Goal: Task Accomplishment & Management: Manage account settings

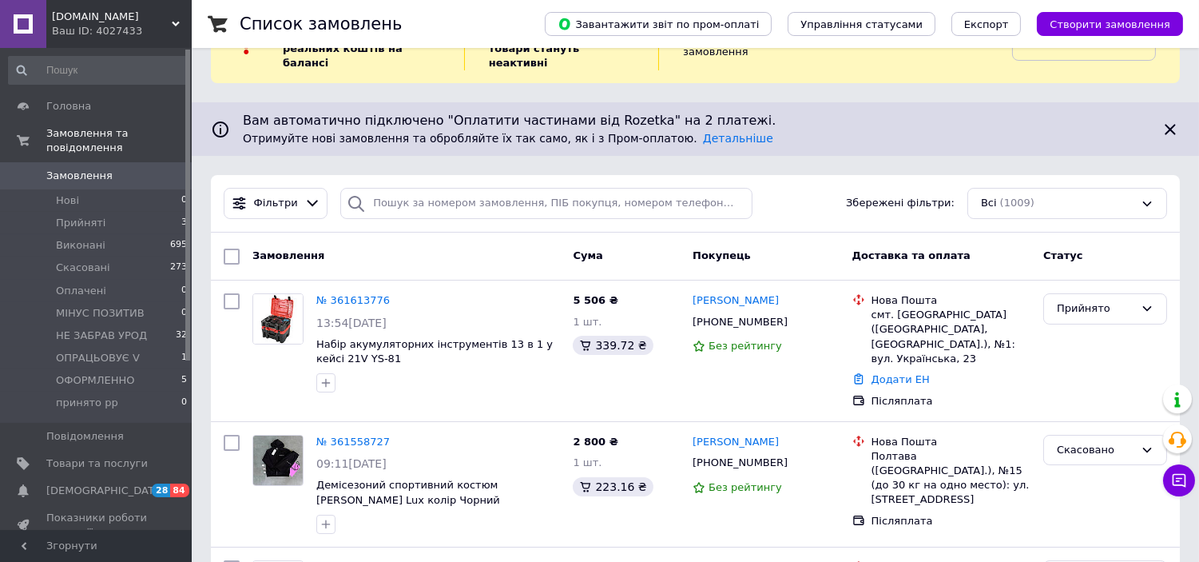
scroll to position [89, 0]
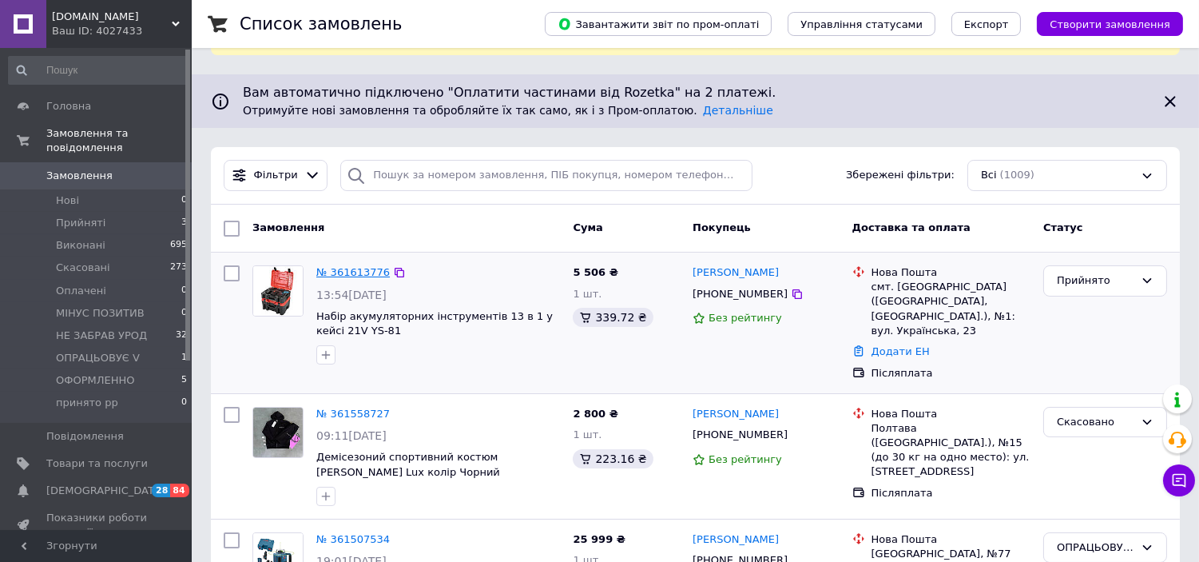
click at [347, 266] on link "№ 361613776" at bounding box center [353, 272] width 74 height 12
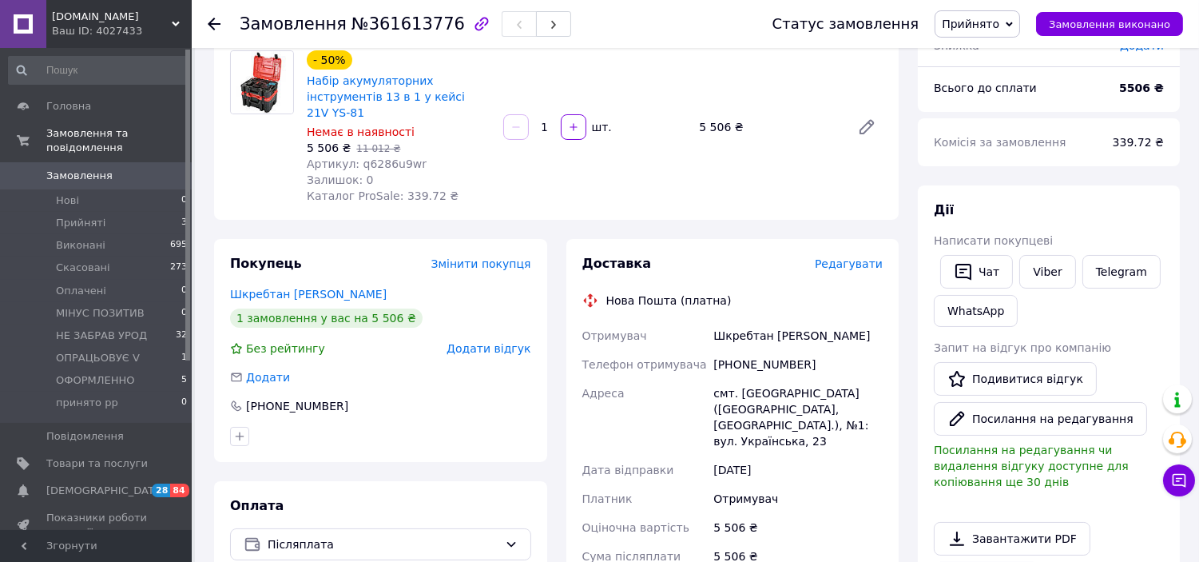
scroll to position [177, 0]
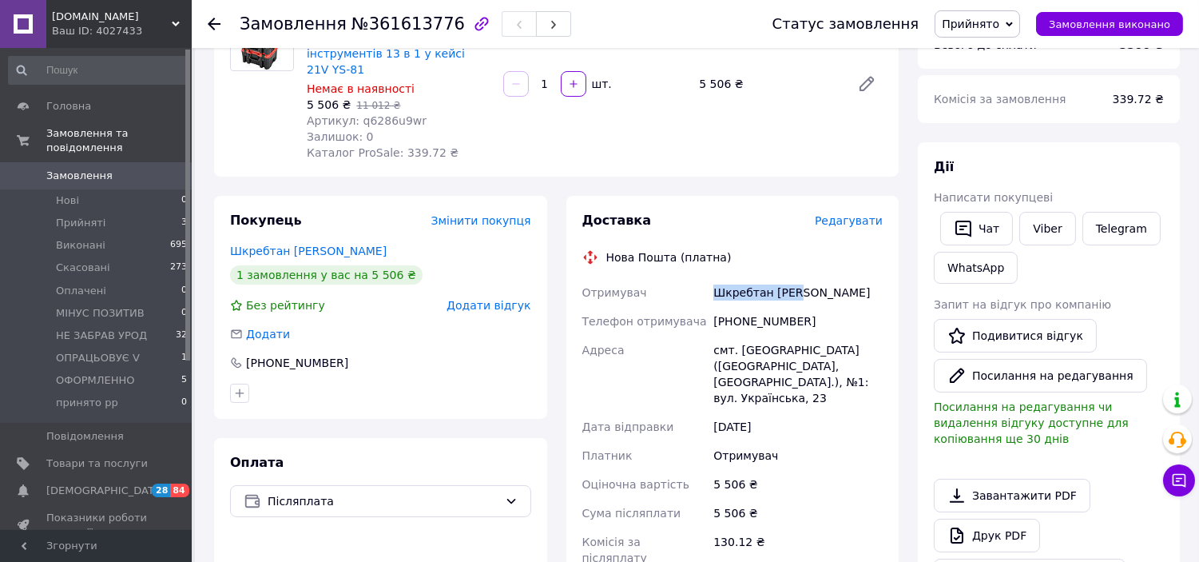
drag, startPoint x: 715, startPoint y: 274, endPoint x: 829, endPoint y: 274, distance: 114.3
click at [829, 278] on div "Шкребтан Олег" at bounding box center [798, 292] width 176 height 29
copy div "Шкребтан Олег"
click at [1051, 334] on link "Подивитися відгук" at bounding box center [1015, 336] width 163 height 34
click at [376, 114] on span "Артикул: q6286u9wr" at bounding box center [367, 120] width 120 height 13
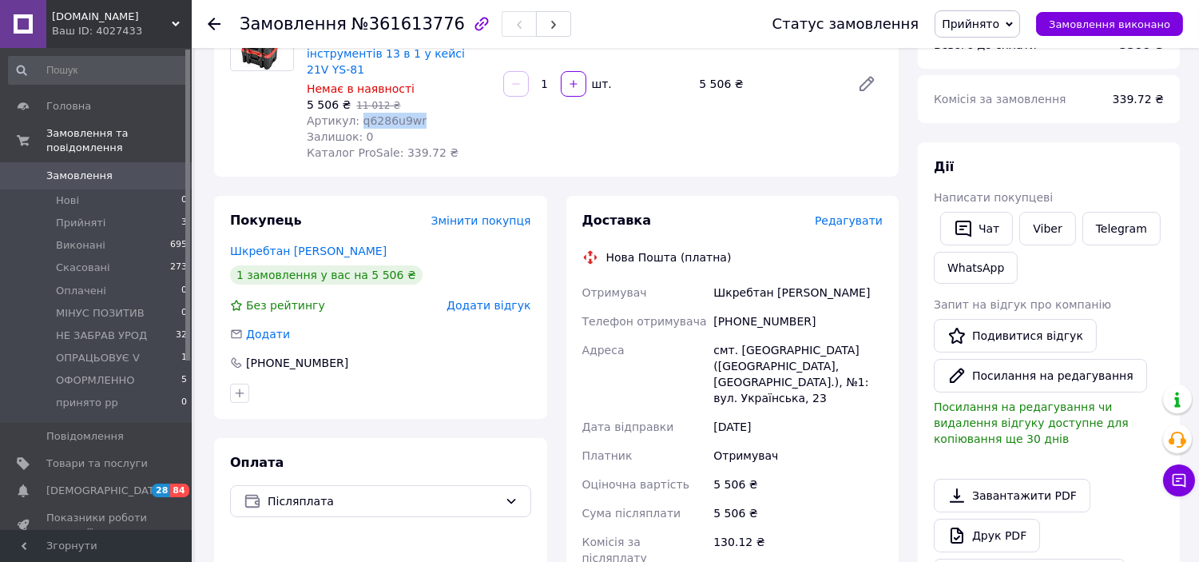
click at [376, 114] on span "Артикул: q6286u9wr" at bounding box center [367, 120] width 120 height 13
copy span "q6286u9wr"
drag, startPoint x: 805, startPoint y: 274, endPoint x: 697, endPoint y: 280, distance: 108.9
click at [697, 280] on div "Отримувач Шкребтан Олег Телефон отримувача +380962828445 Адреса смт. Новомикола…" at bounding box center [733, 447] width 308 height 339
copy div "Отримувач Шкребтан Олег"
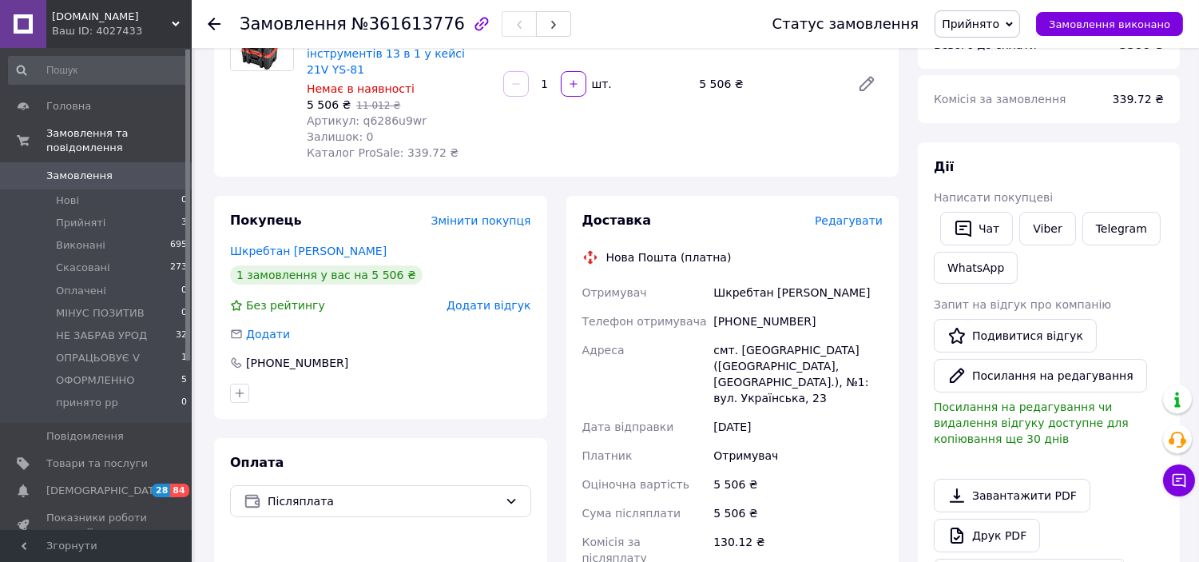
click at [760, 307] on div "+380962828445" at bounding box center [798, 321] width 176 height 29
copy div "+380962828445"
click at [829, 286] on div "Шкребтан Олег" at bounding box center [798, 292] width 176 height 29
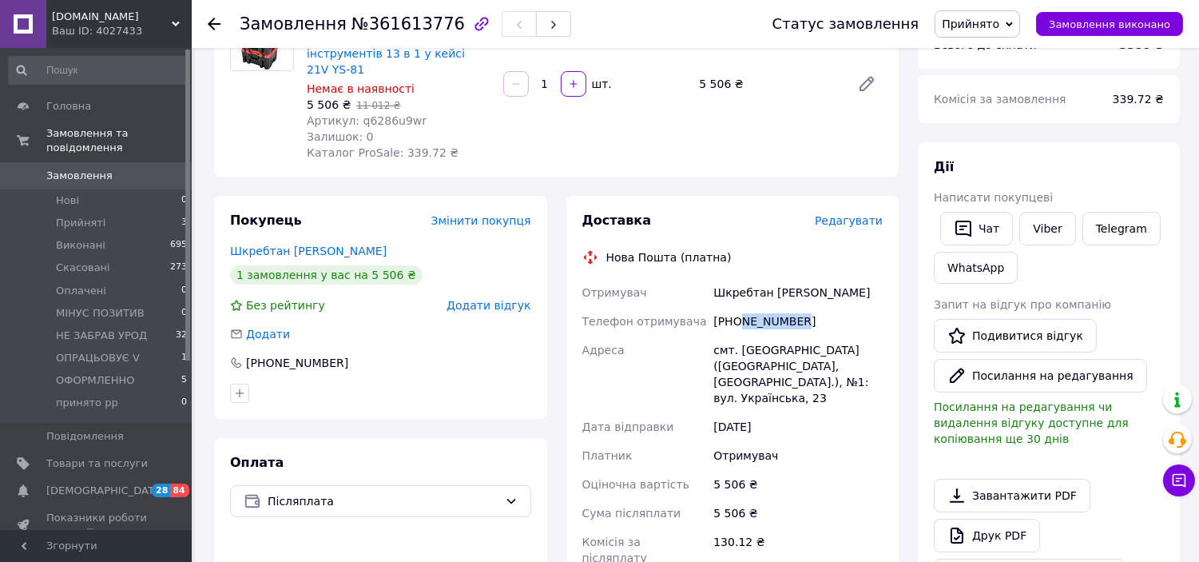
drag, startPoint x: 819, startPoint y: 299, endPoint x: 738, endPoint y: 307, distance: 81.9
click at [738, 307] on div "+380962828445" at bounding box center [798, 321] width 176 height 29
copy div "962828445"
click at [781, 336] on div "смт. Новомиколаївка (Запорізька обл., Запорізький р-н.), №1: вул. Українська, 23" at bounding box center [798, 374] width 176 height 77
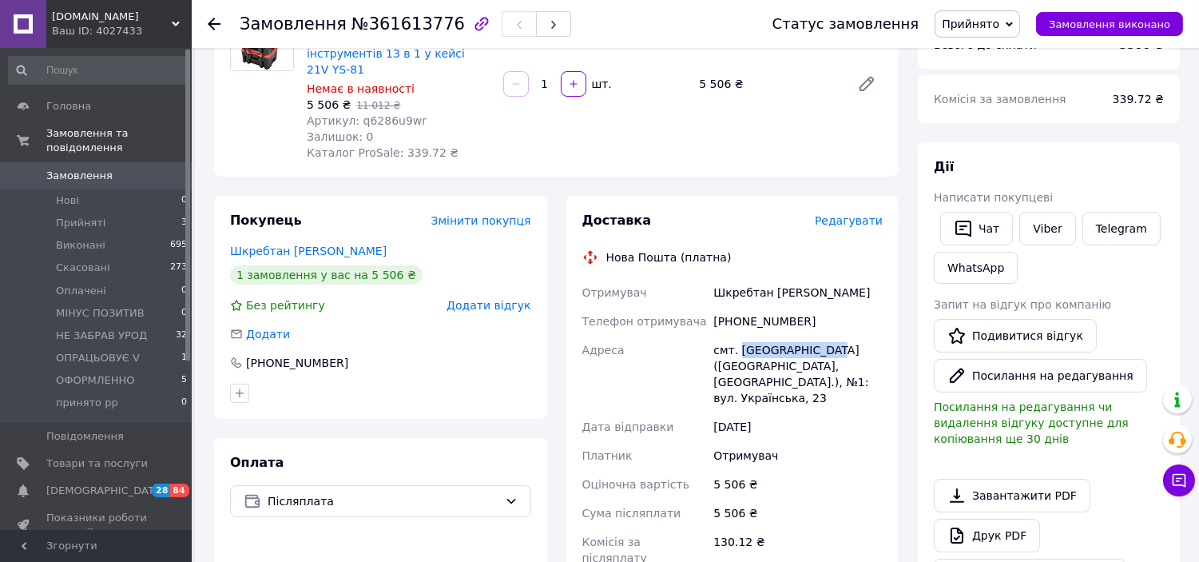
copy div "Новомиколаївка"
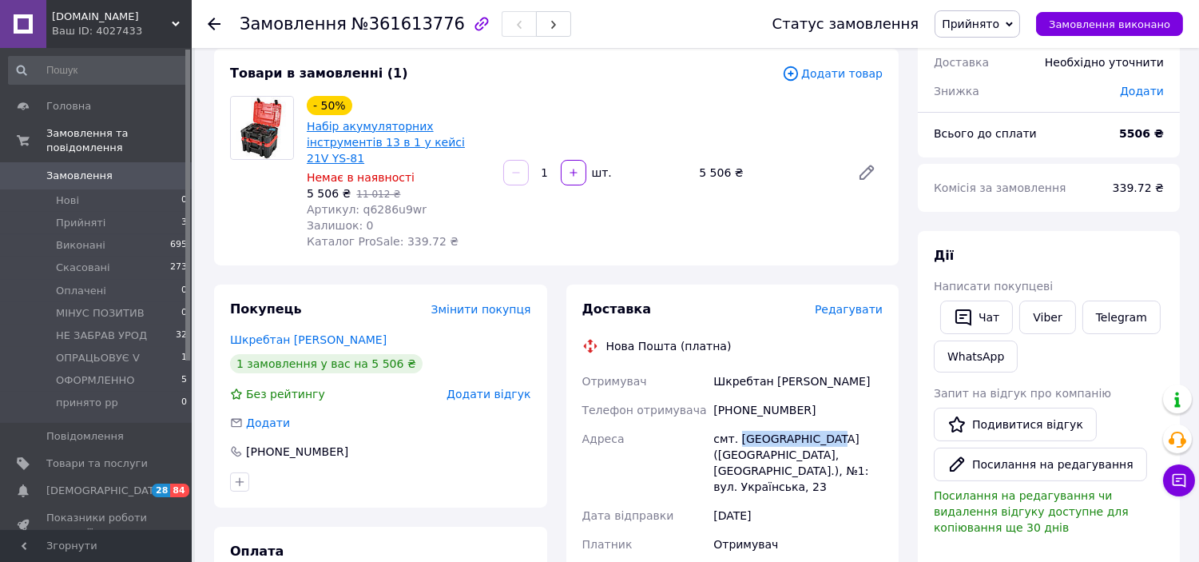
click at [387, 126] on link "Набір акумуляторних інструментів 13 в 1 у кейсі 21V YS-81" at bounding box center [386, 142] width 158 height 45
click at [85, 216] on span "Прийняті" at bounding box center [81, 223] width 50 height 14
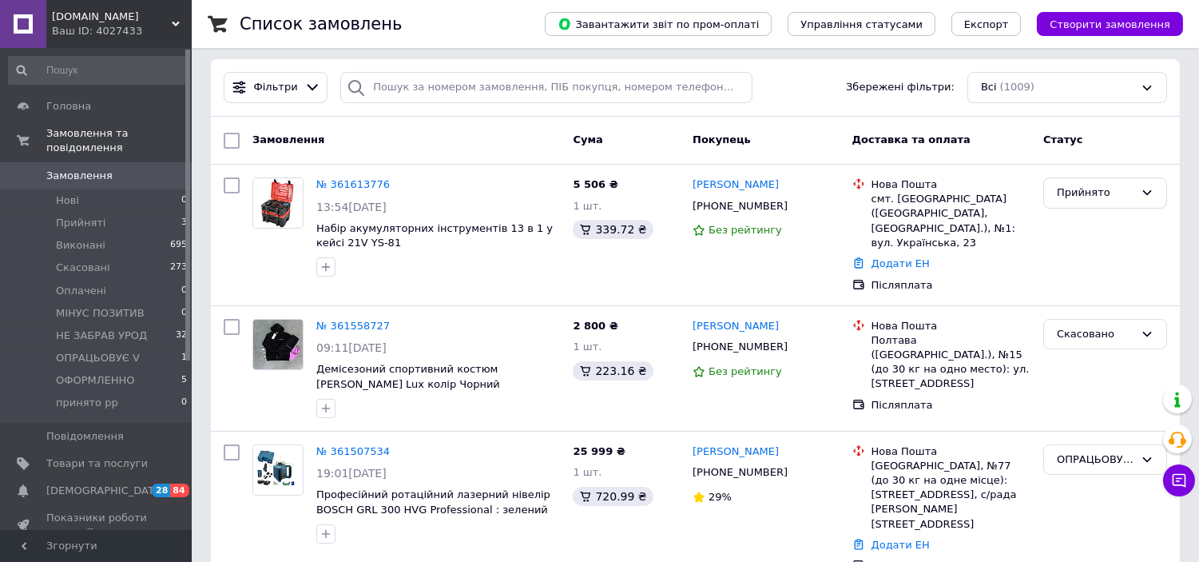
scroll to position [177, 0]
click at [165, 29] on div "Ваш ID: 4027433" at bounding box center [122, 31] width 140 height 14
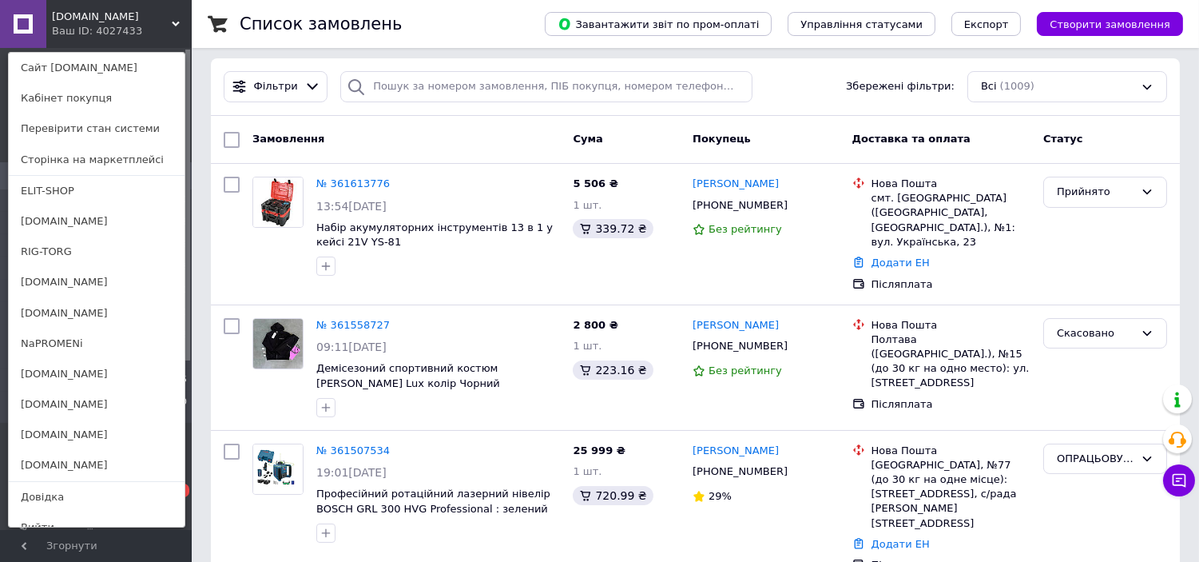
click at [165, 29] on div "BLACKTORG.BIZ.UA Ваш ID: 4027433 Сайт BLACKTORG.BIZ.UA Кабінет покупця Перевіри…" at bounding box center [96, 24] width 192 height 48
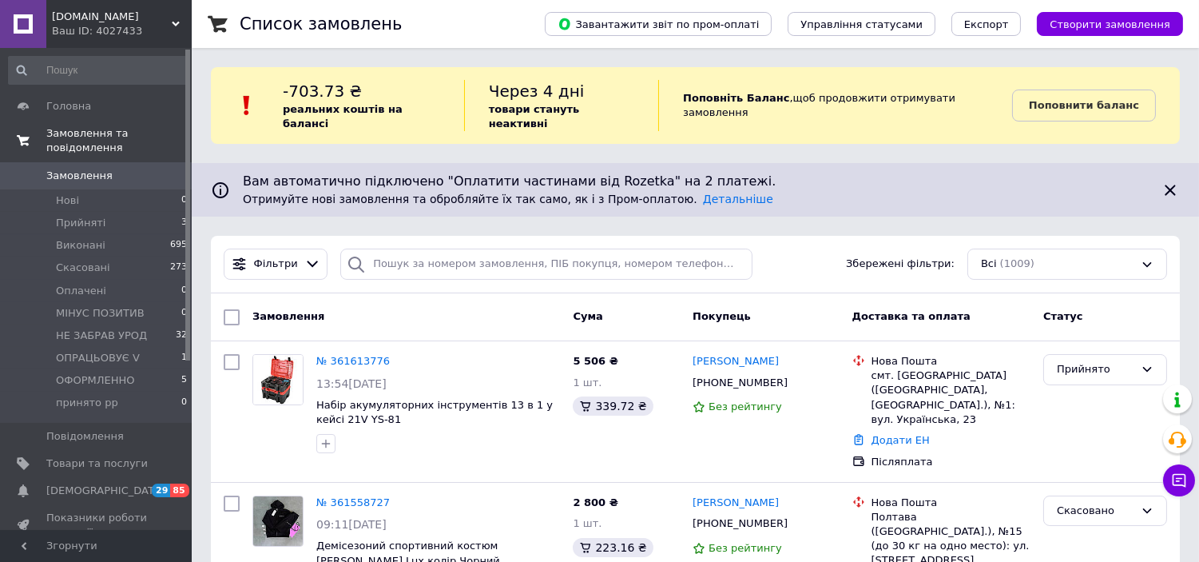
click at [182, 142] on link "Замовлення та повідомлення" at bounding box center [98, 141] width 197 height 42
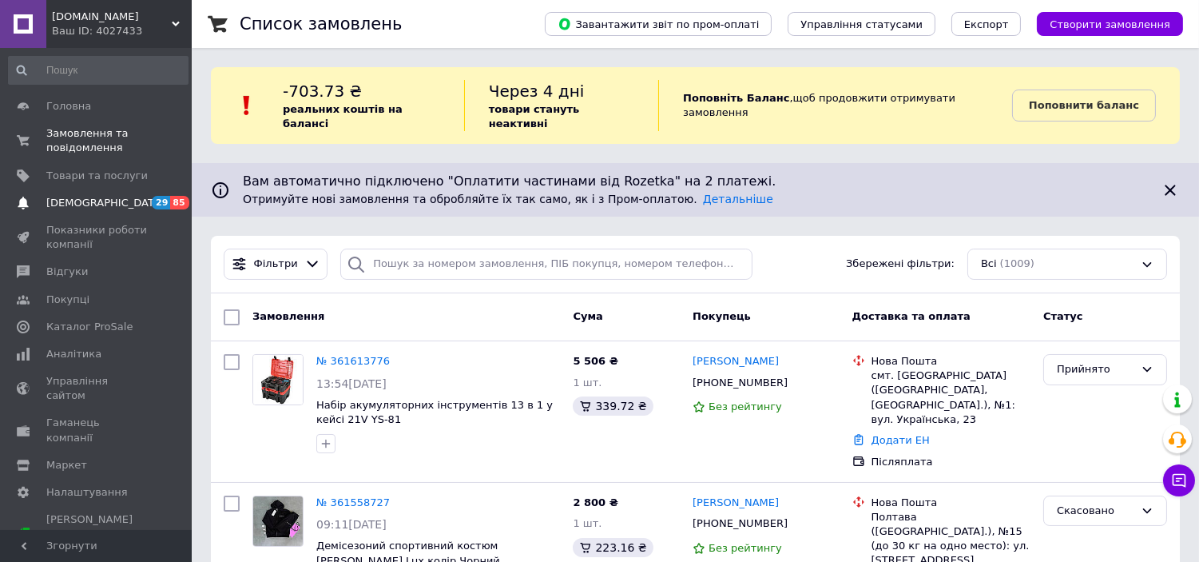
click at [129, 196] on span "[DEMOGRAPHIC_DATA]" at bounding box center [96, 203] width 101 height 14
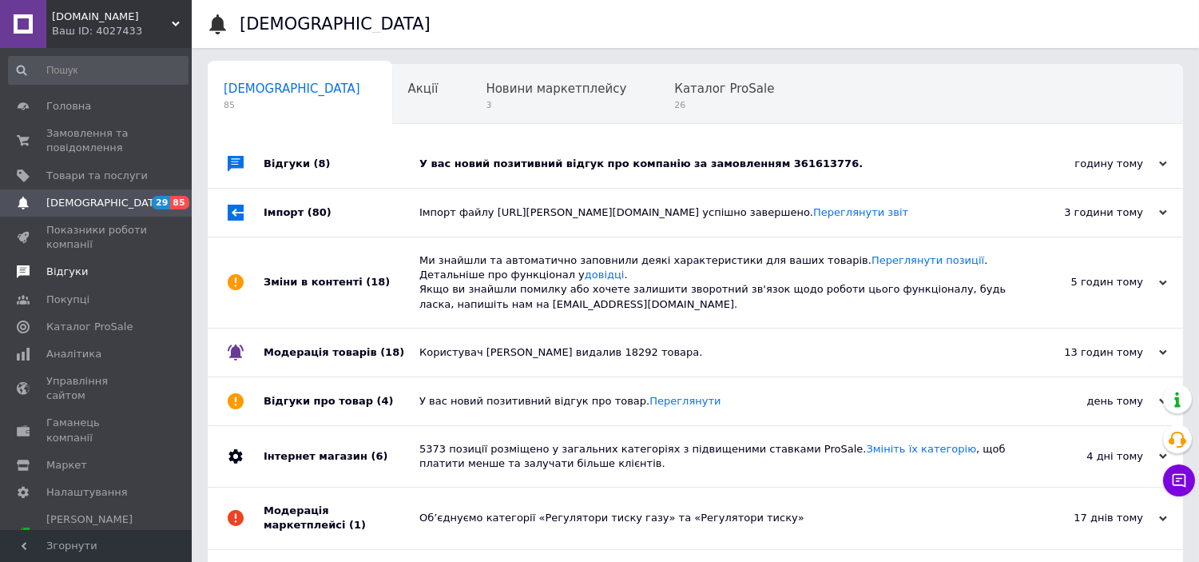
click at [98, 264] on link "Відгуки" at bounding box center [98, 271] width 197 height 27
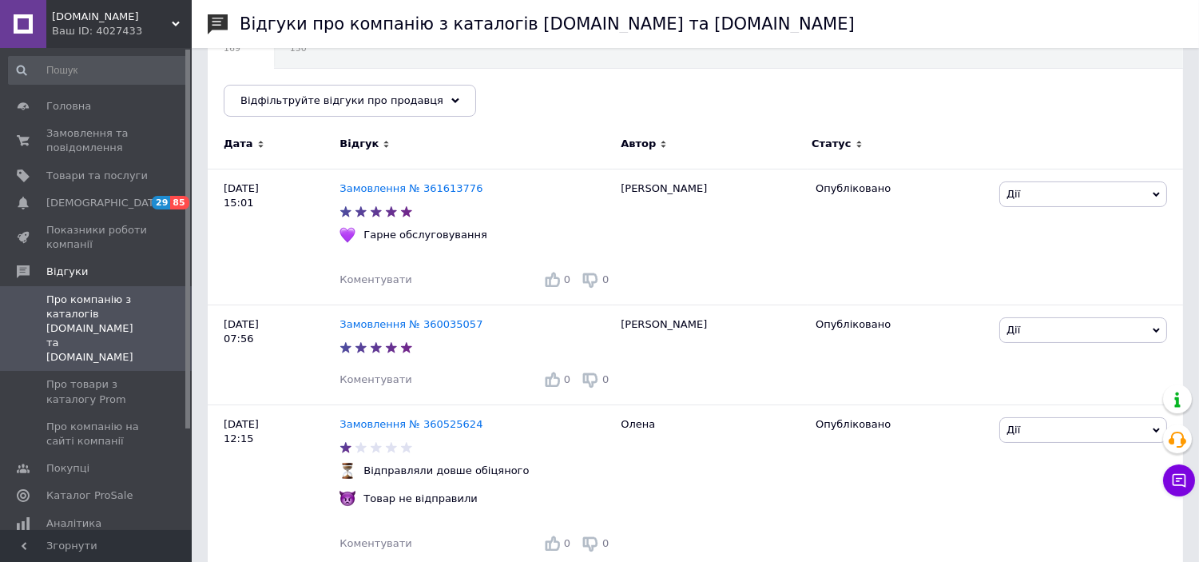
scroll to position [177, 0]
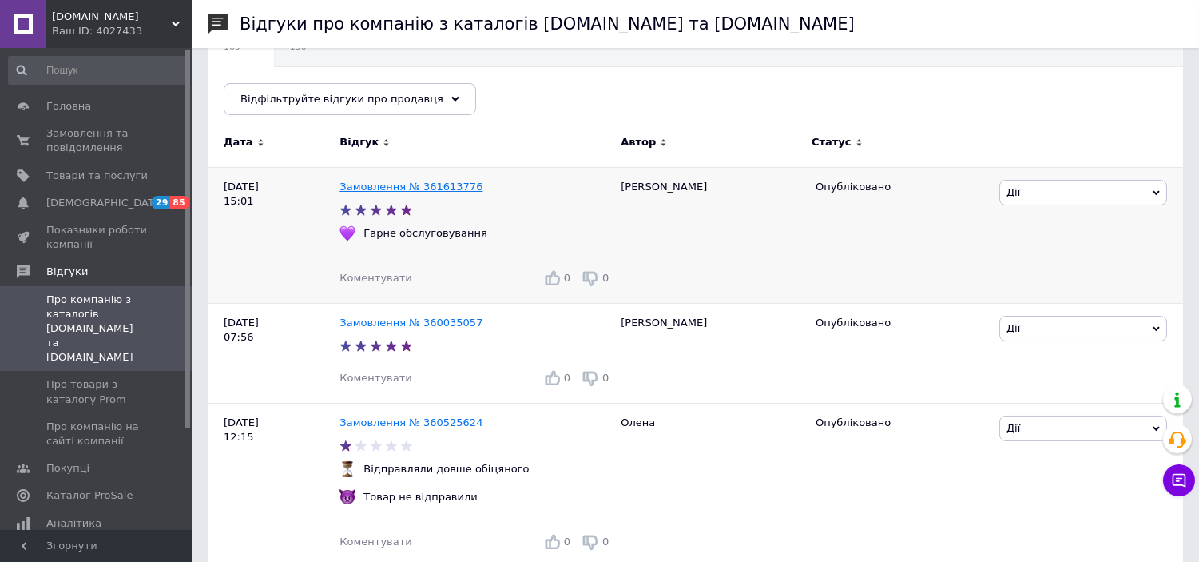
click at [405, 187] on link "Замовлення № 361613776" at bounding box center [411, 187] width 143 height 12
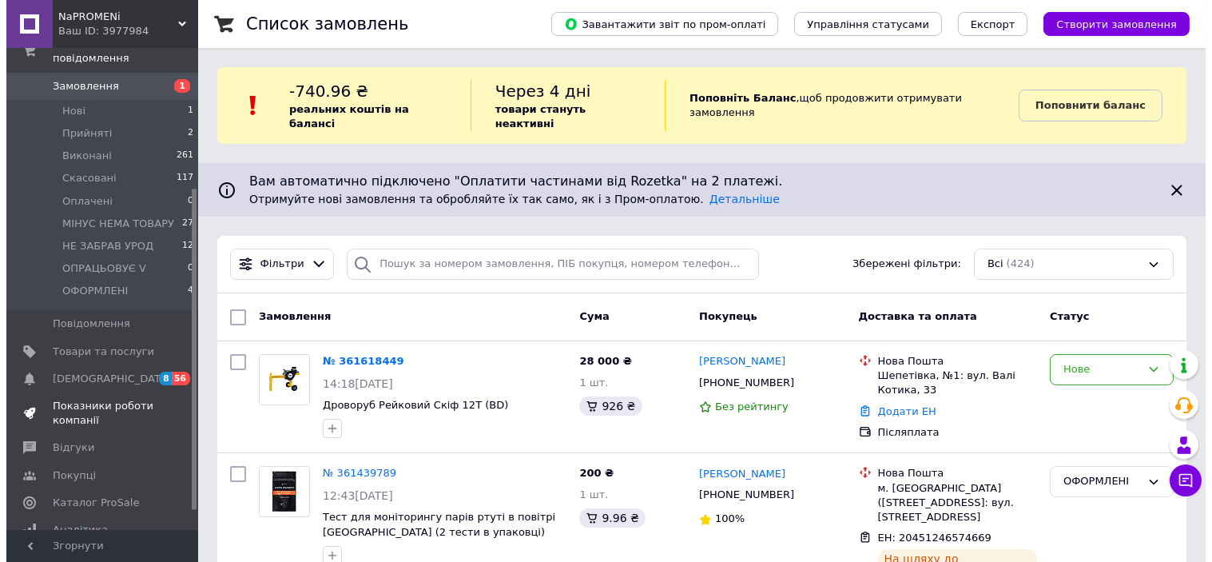
scroll to position [240, 0]
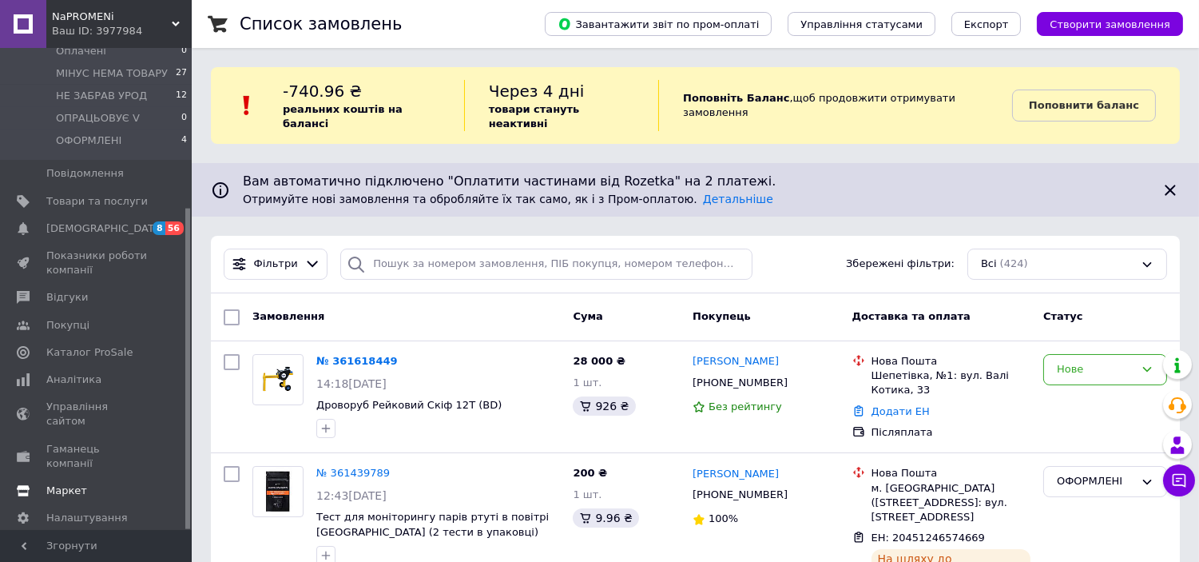
click at [101, 483] on span "Маркет" at bounding box center [96, 490] width 101 height 14
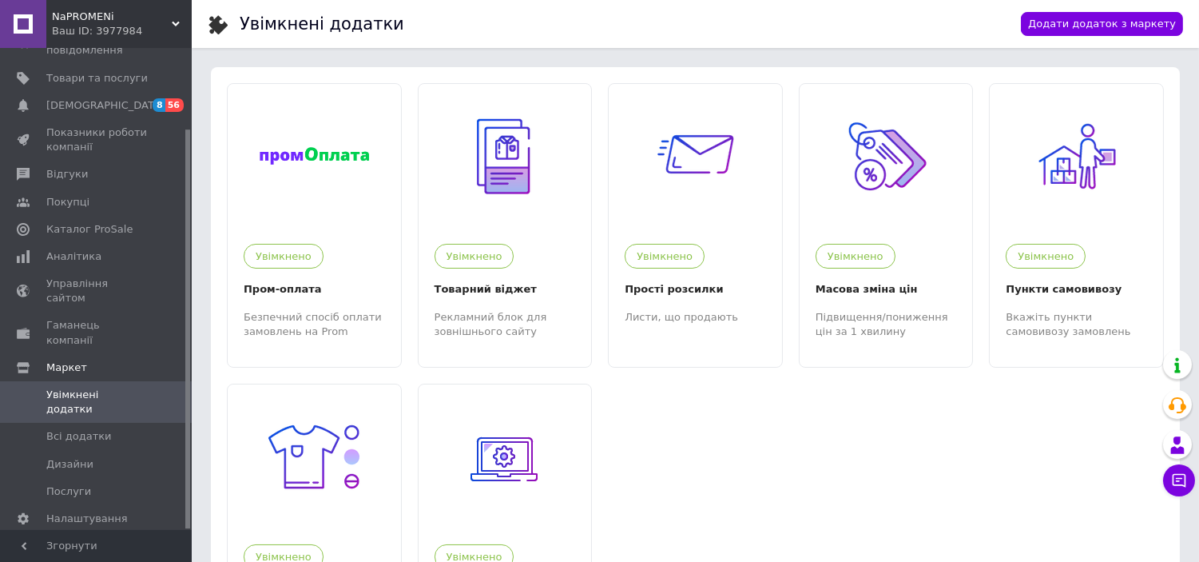
scroll to position [177, 0]
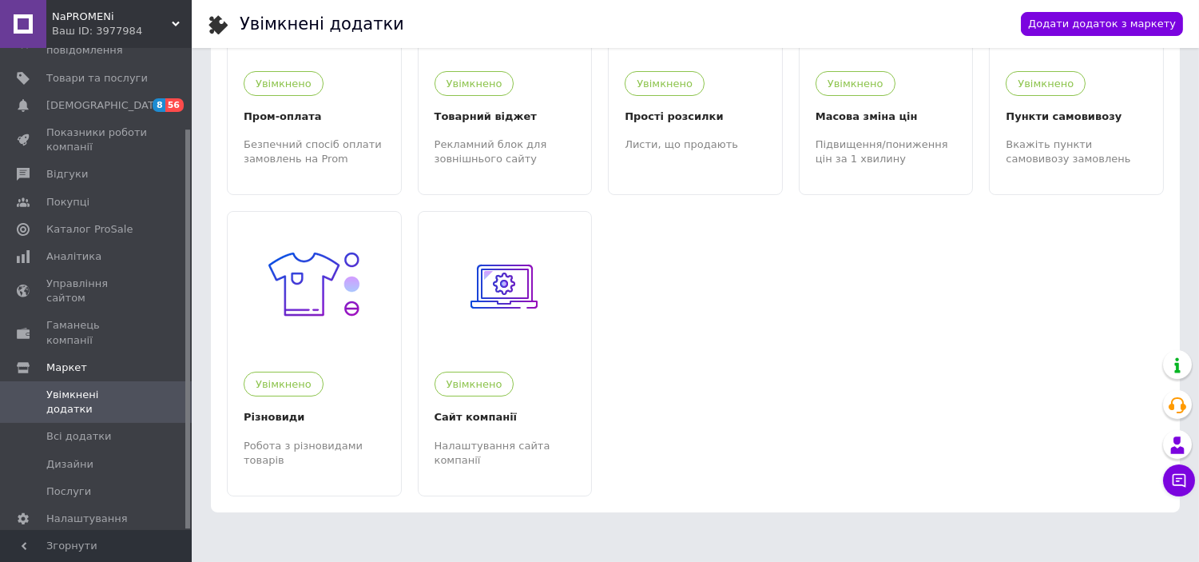
click at [80, 388] on span "Увімкнені додатки" at bounding box center [96, 402] width 101 height 29
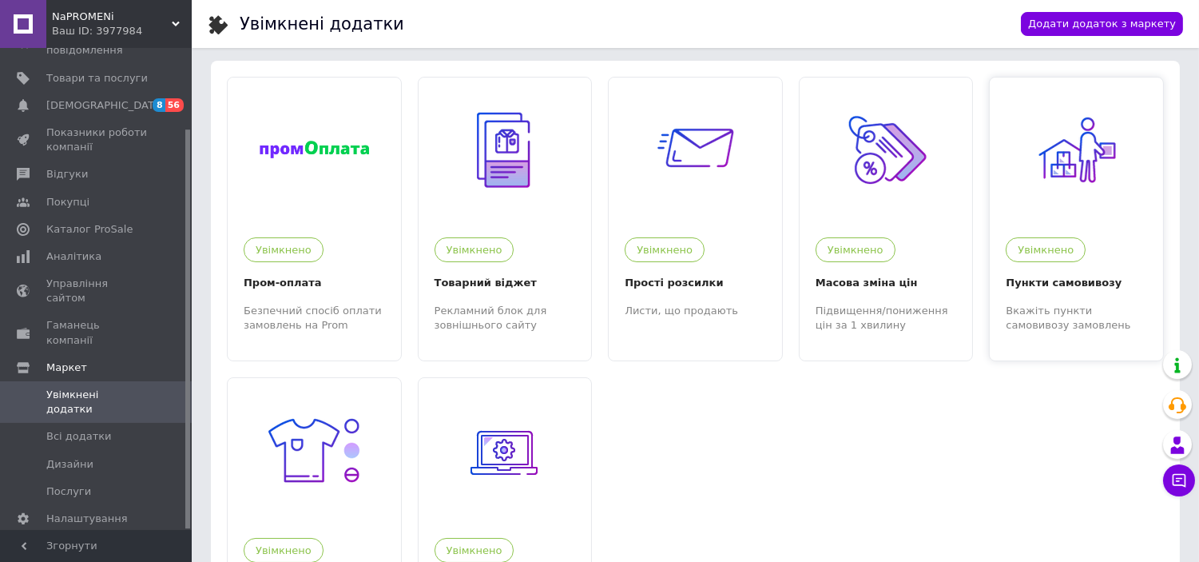
scroll to position [0, 0]
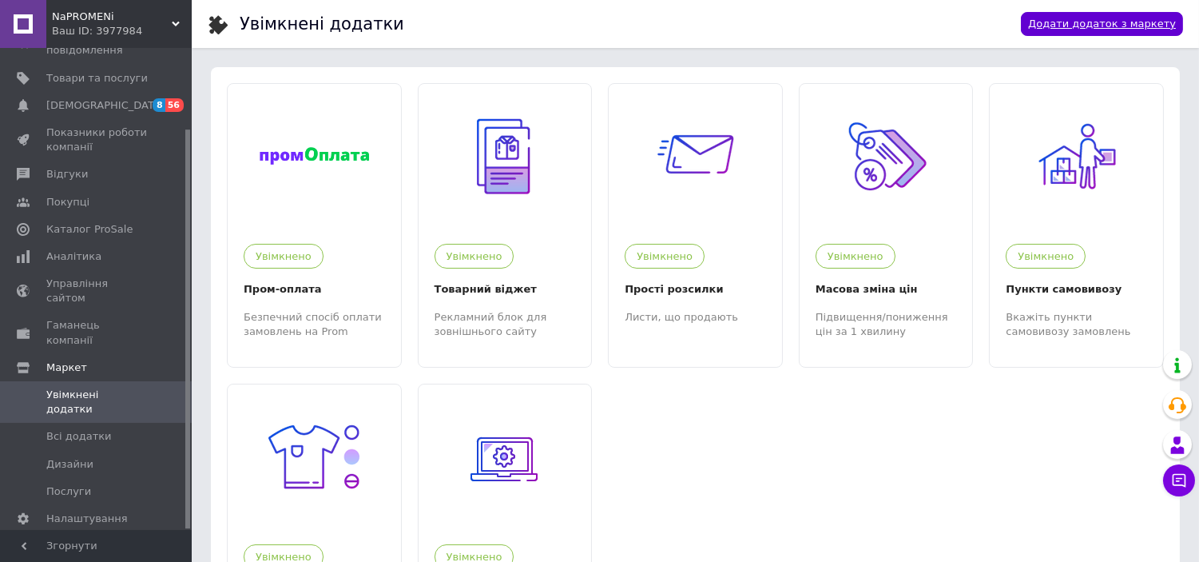
click at [1115, 14] on link "Додати додаток з маркету" at bounding box center [1102, 24] width 162 height 25
